Goal: Find specific page/section: Find specific page/section

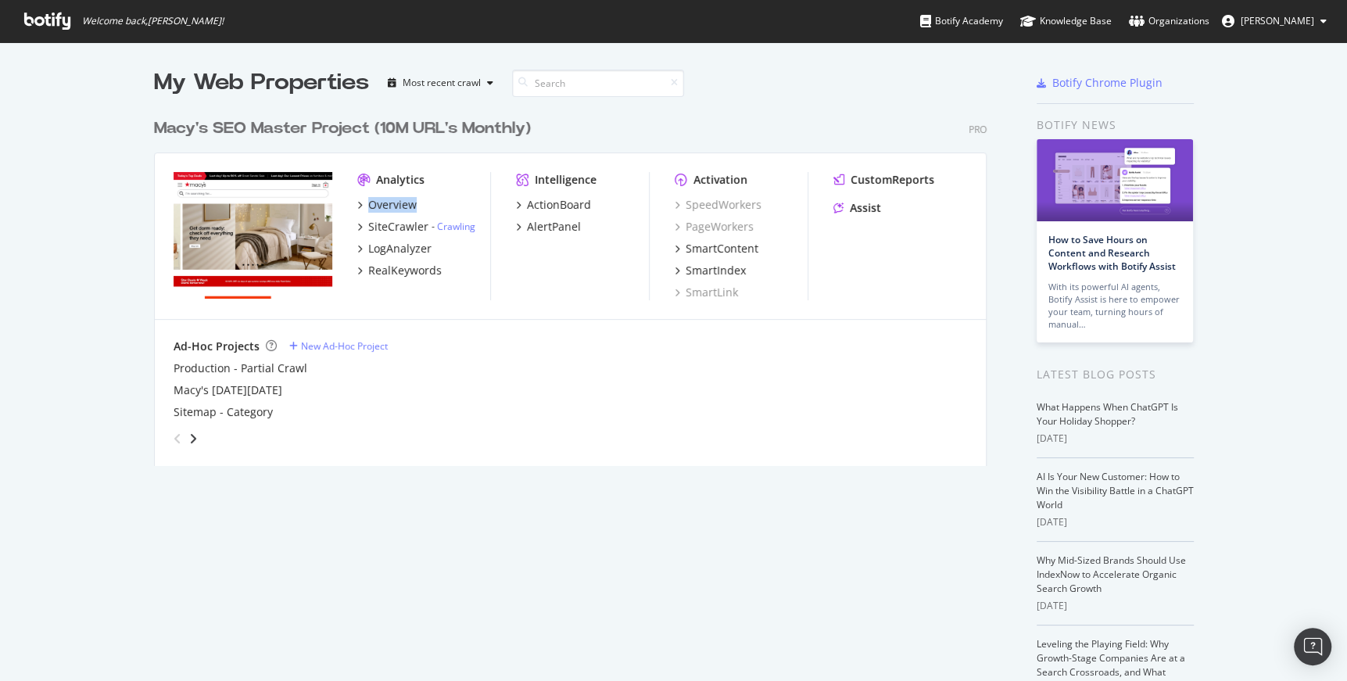
scroll to position [670, 1325]
click at [388, 201] on div "Overview" at bounding box center [392, 205] width 48 height 16
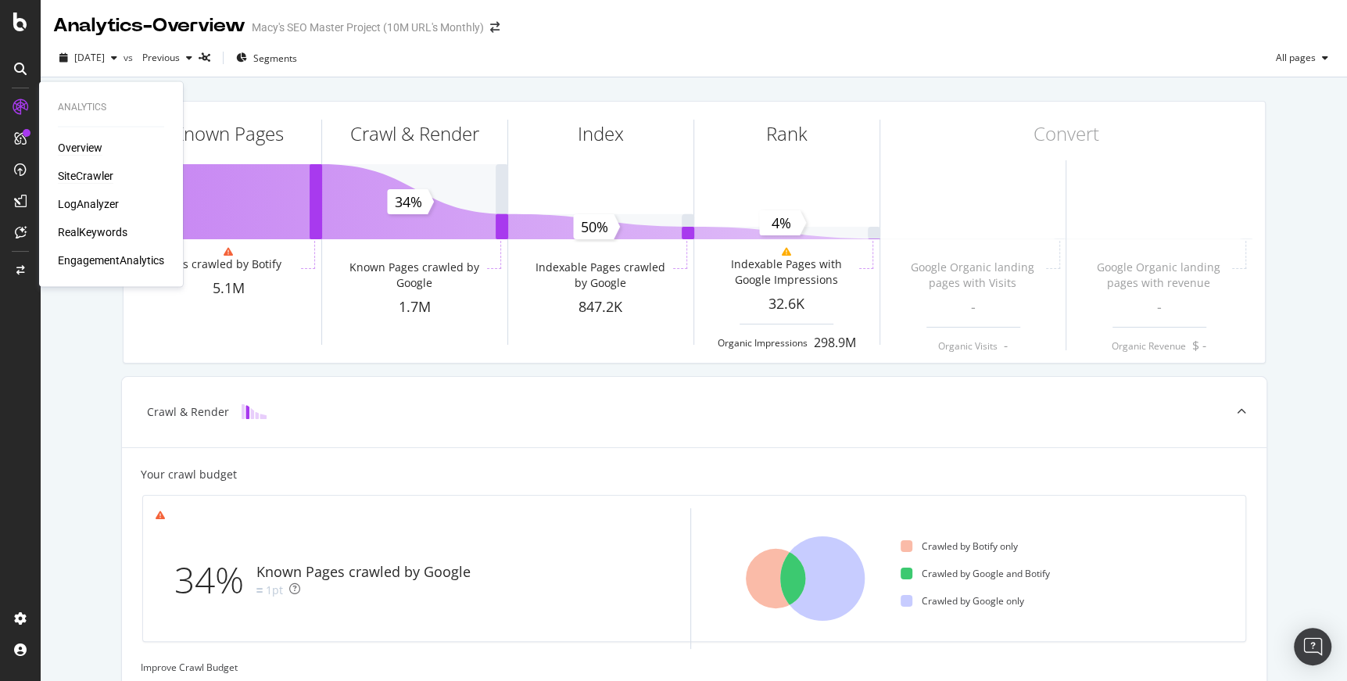
click at [84, 173] on div "SiteCrawler" at bounding box center [85, 176] width 55 height 16
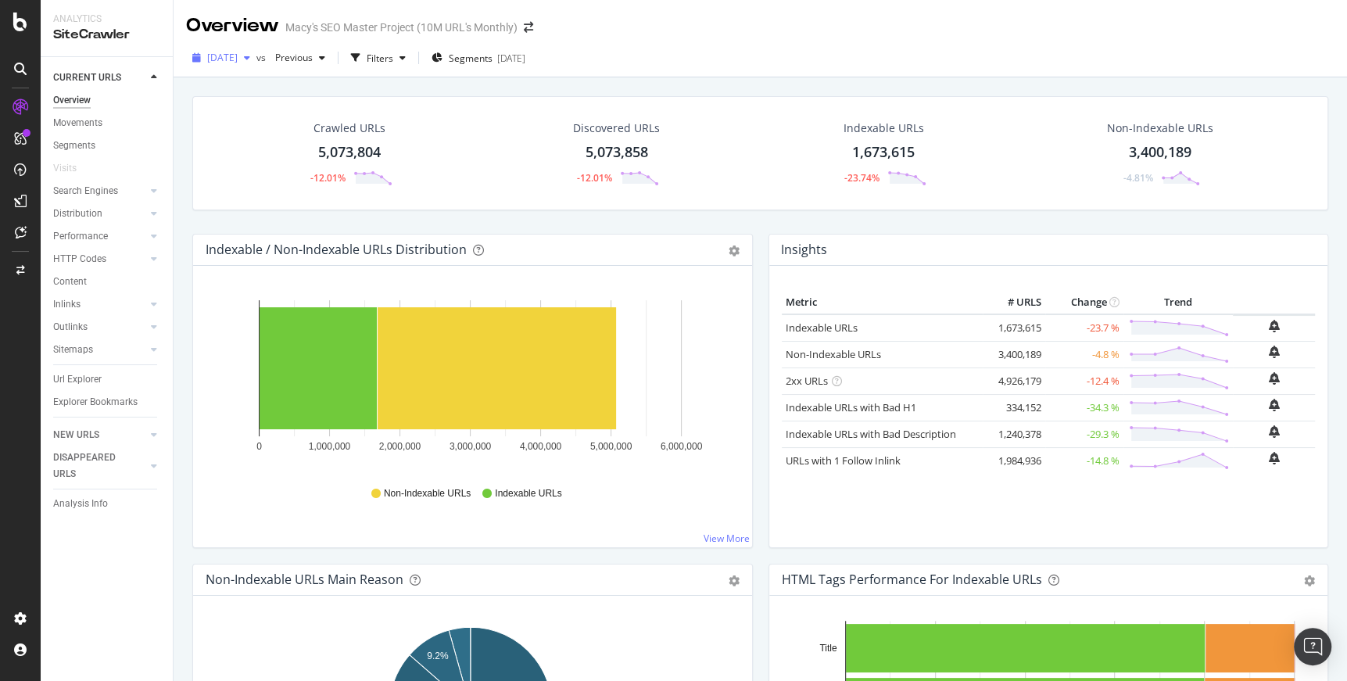
click at [256, 57] on div "button" at bounding box center [247, 57] width 19 height 9
click at [254, 167] on div "[DATE]" at bounding box center [251, 172] width 84 height 14
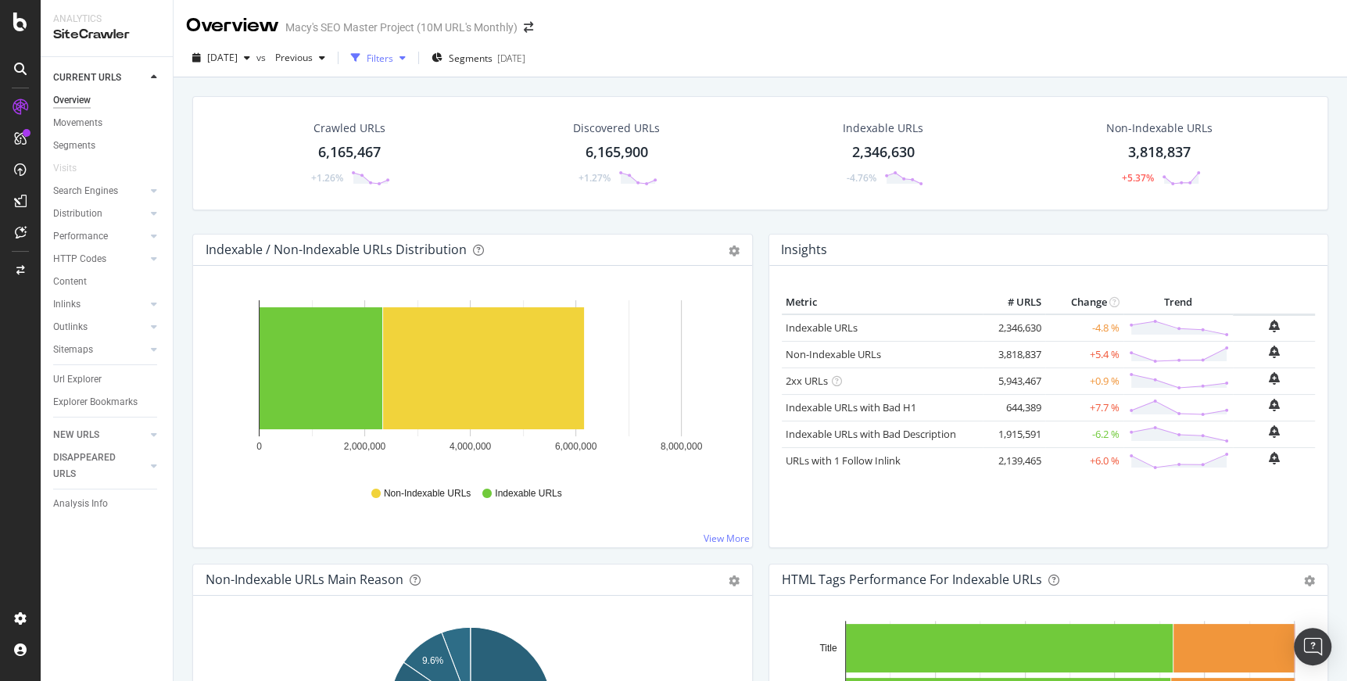
click at [406, 56] on icon "button" at bounding box center [402, 57] width 6 height 9
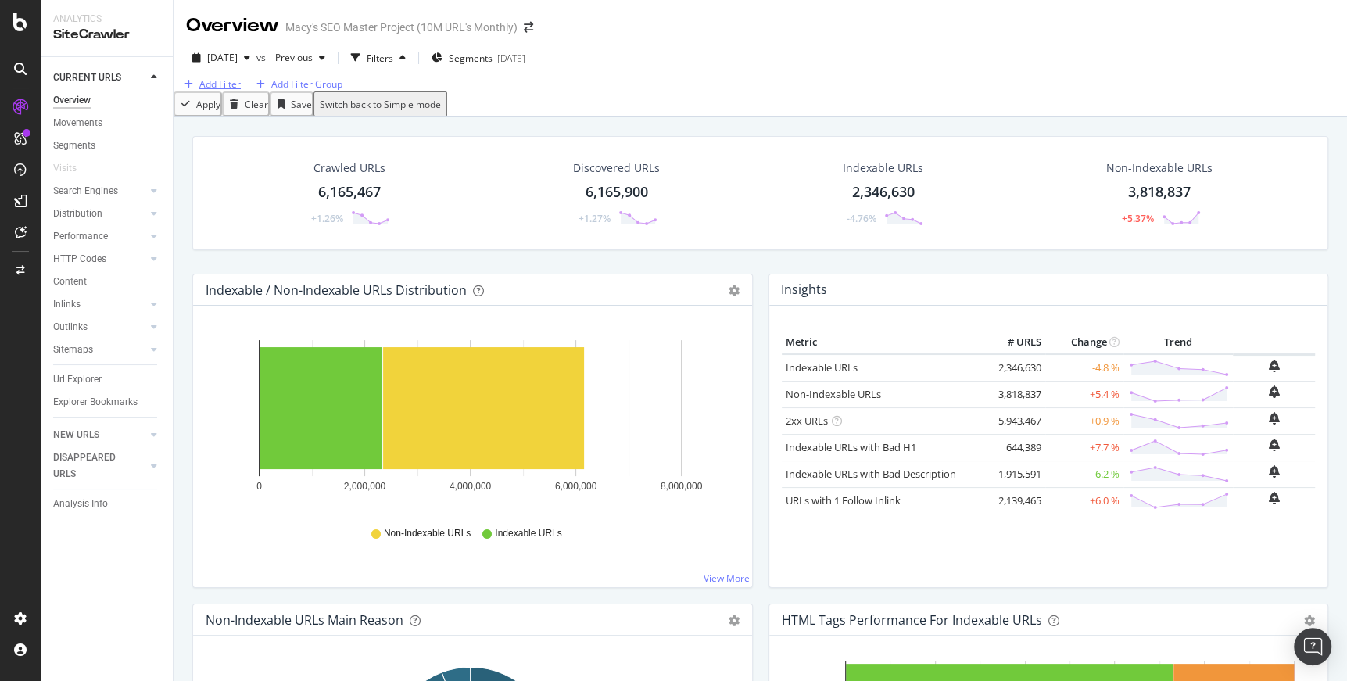
click at [213, 91] on div "Add Filter" at bounding box center [219, 83] width 41 height 13
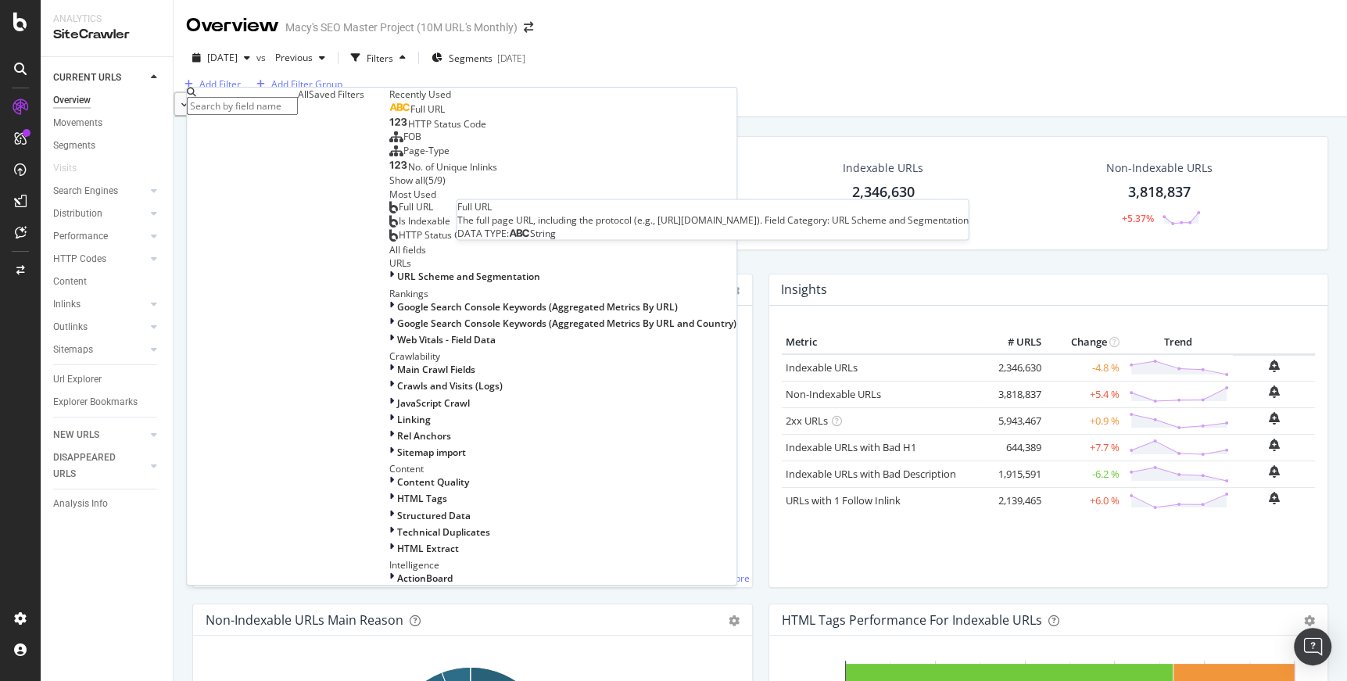
click at [410, 116] on span "Full URL" at bounding box center [427, 108] width 34 height 13
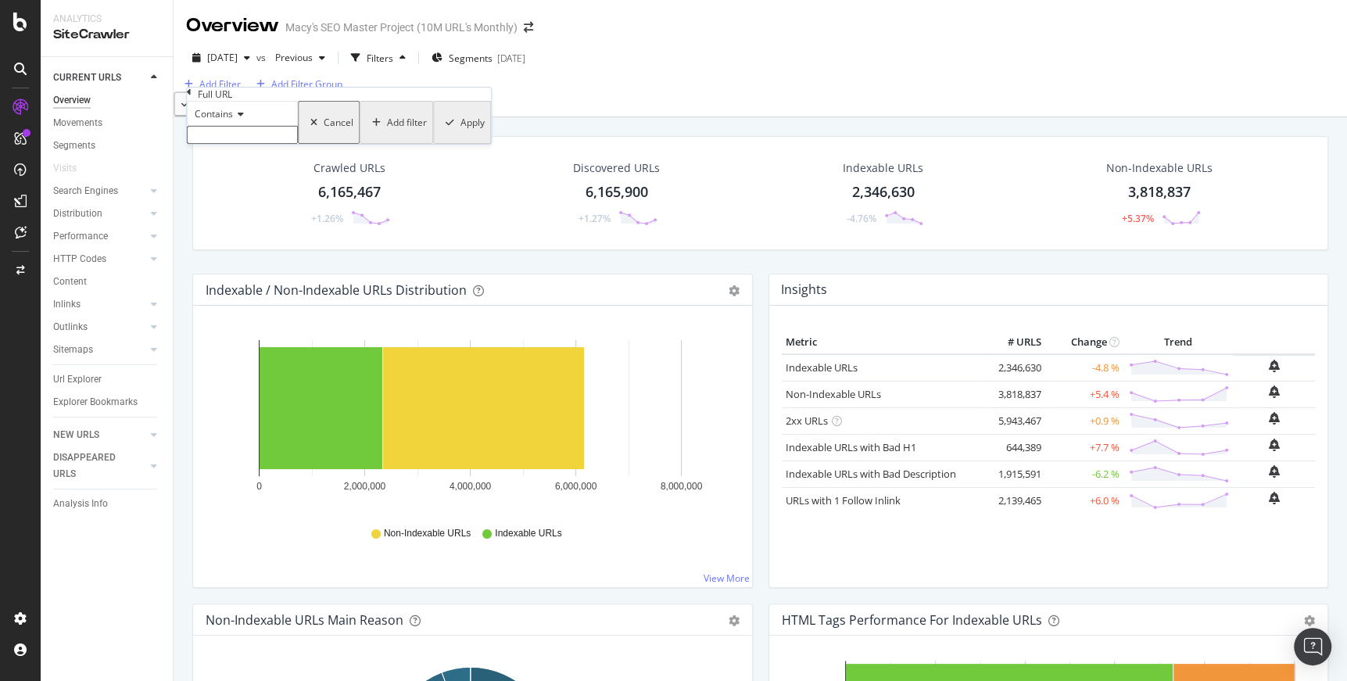
click at [240, 144] on input "text" at bounding box center [242, 135] width 111 height 18
type input "womens-clothing"
click at [459, 134] on div "Apply" at bounding box center [471, 126] width 24 height 13
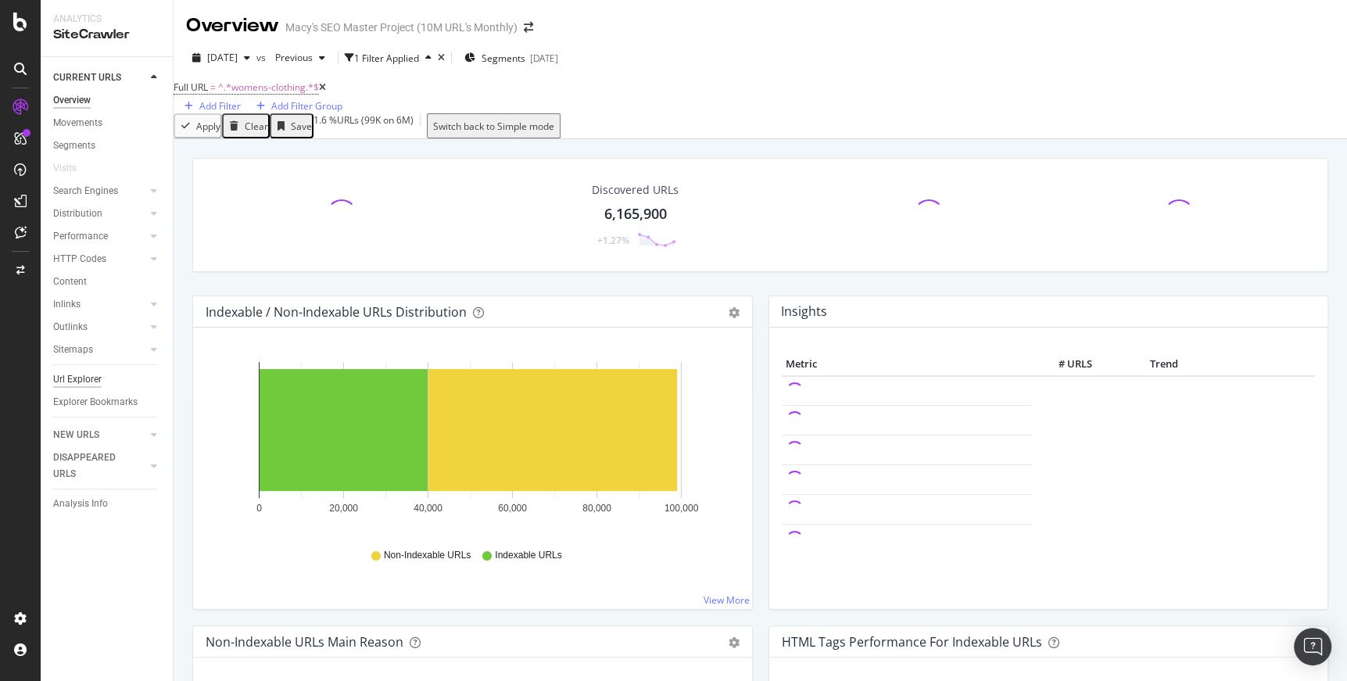
click at [72, 376] on div "Url Explorer" at bounding box center [77, 379] width 48 height 16
